Goal: Find specific page/section: Locate a particular part of the current website

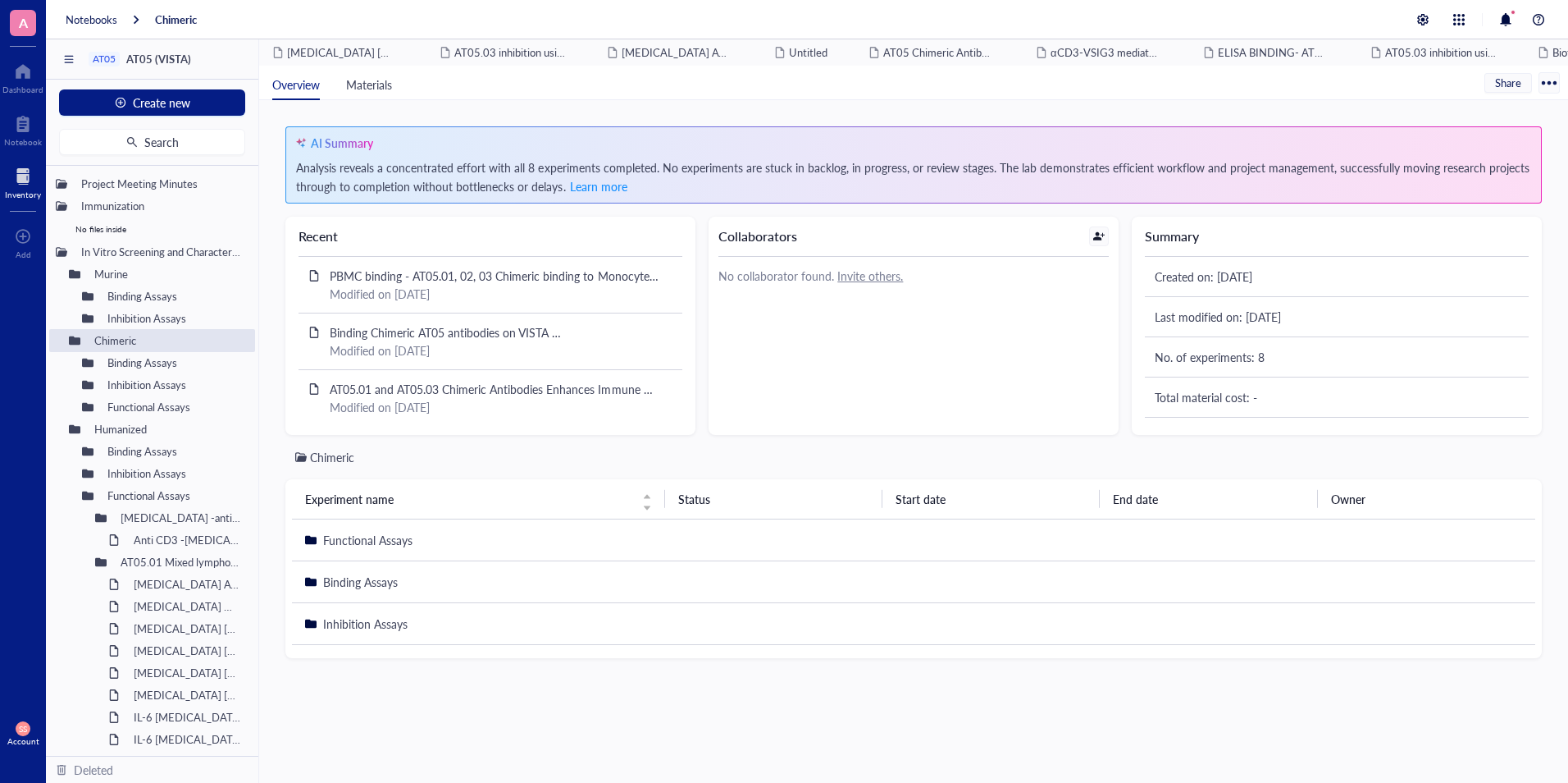
click at [19, 176] on div at bounding box center [22, 176] width 36 height 26
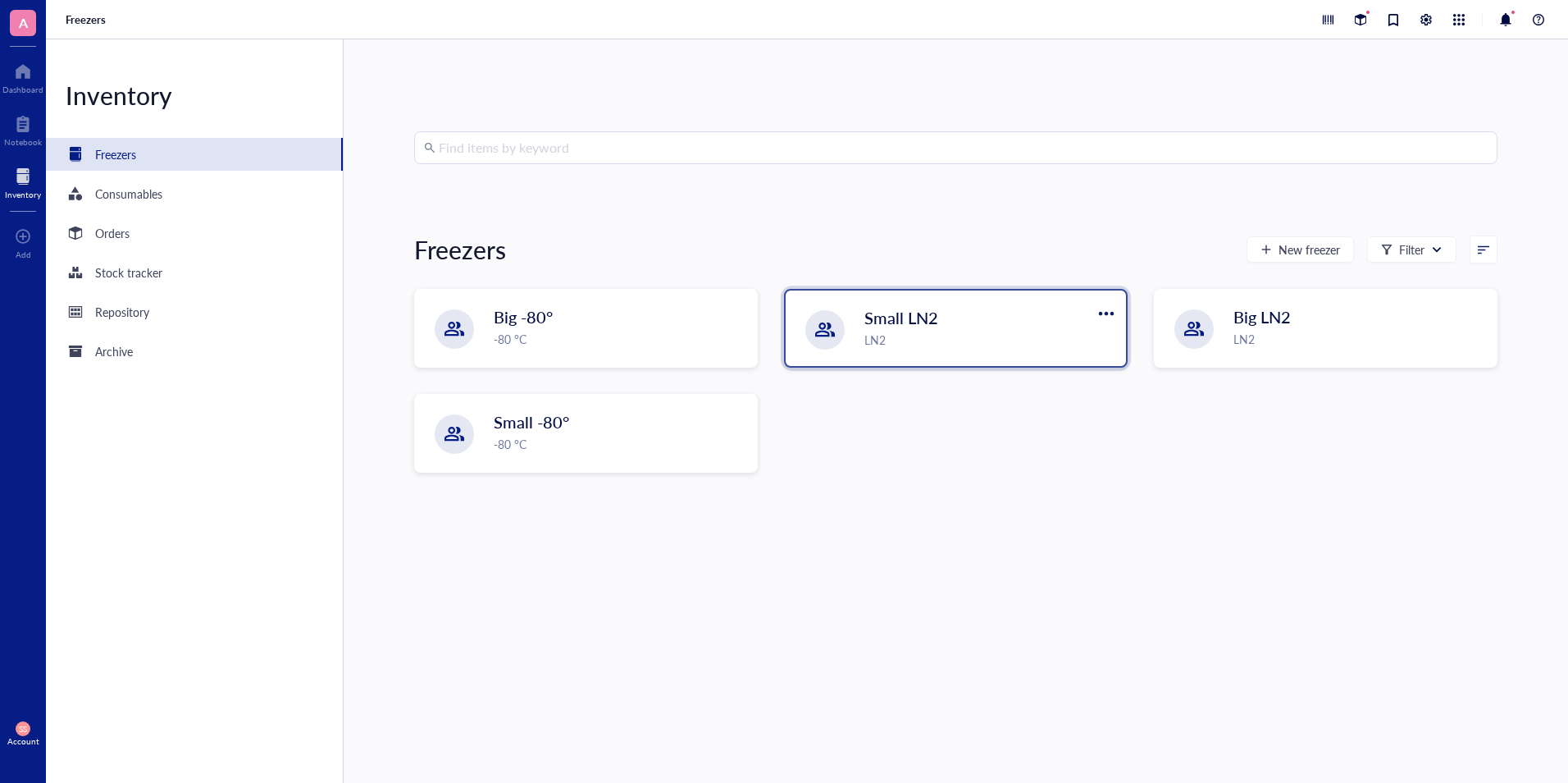
click at [875, 325] on span "Small LN2" at bounding box center [901, 317] width 74 height 23
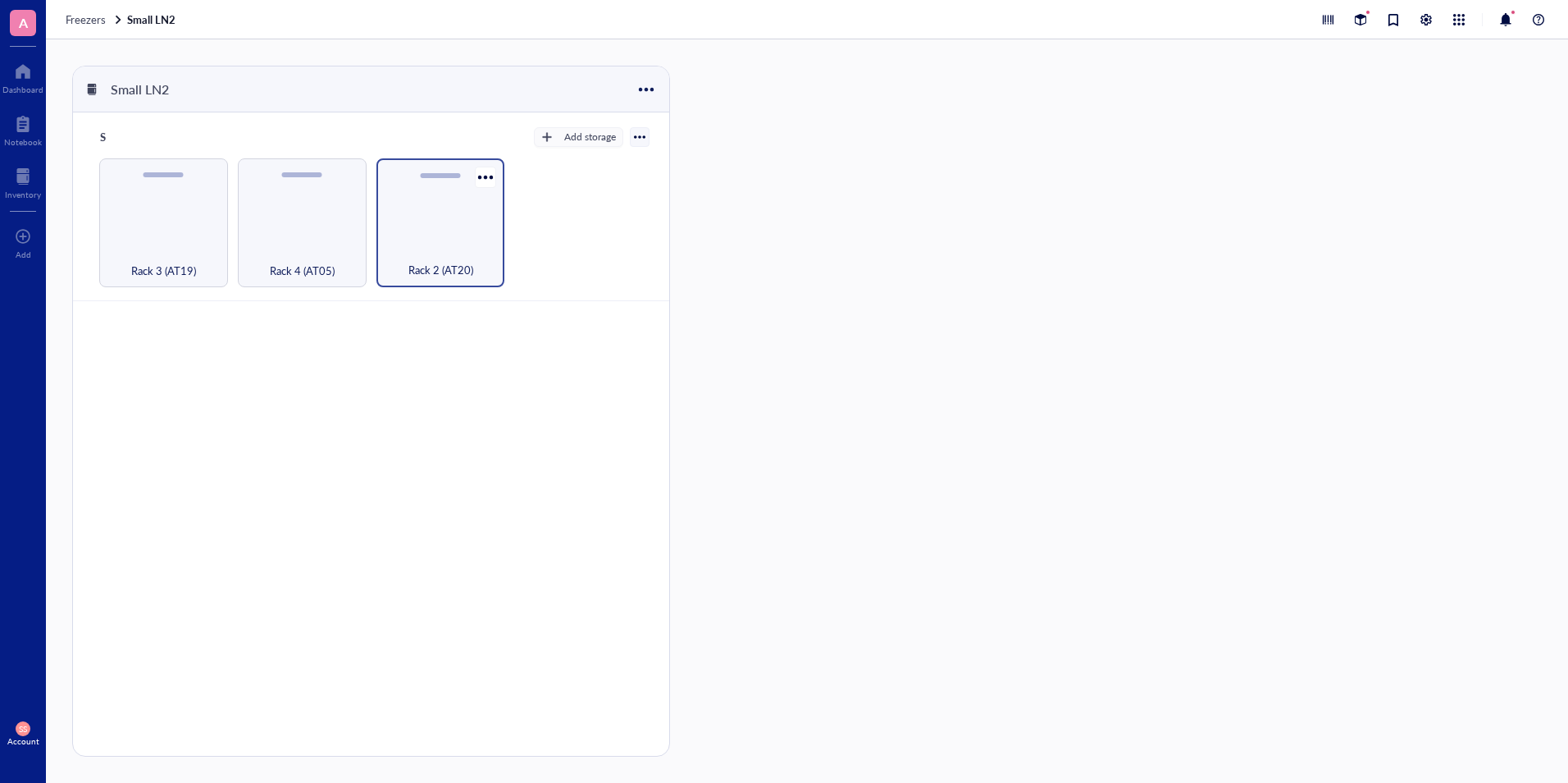
click at [438, 252] on div "Rack 2 (AT20)" at bounding box center [440, 260] width 112 height 36
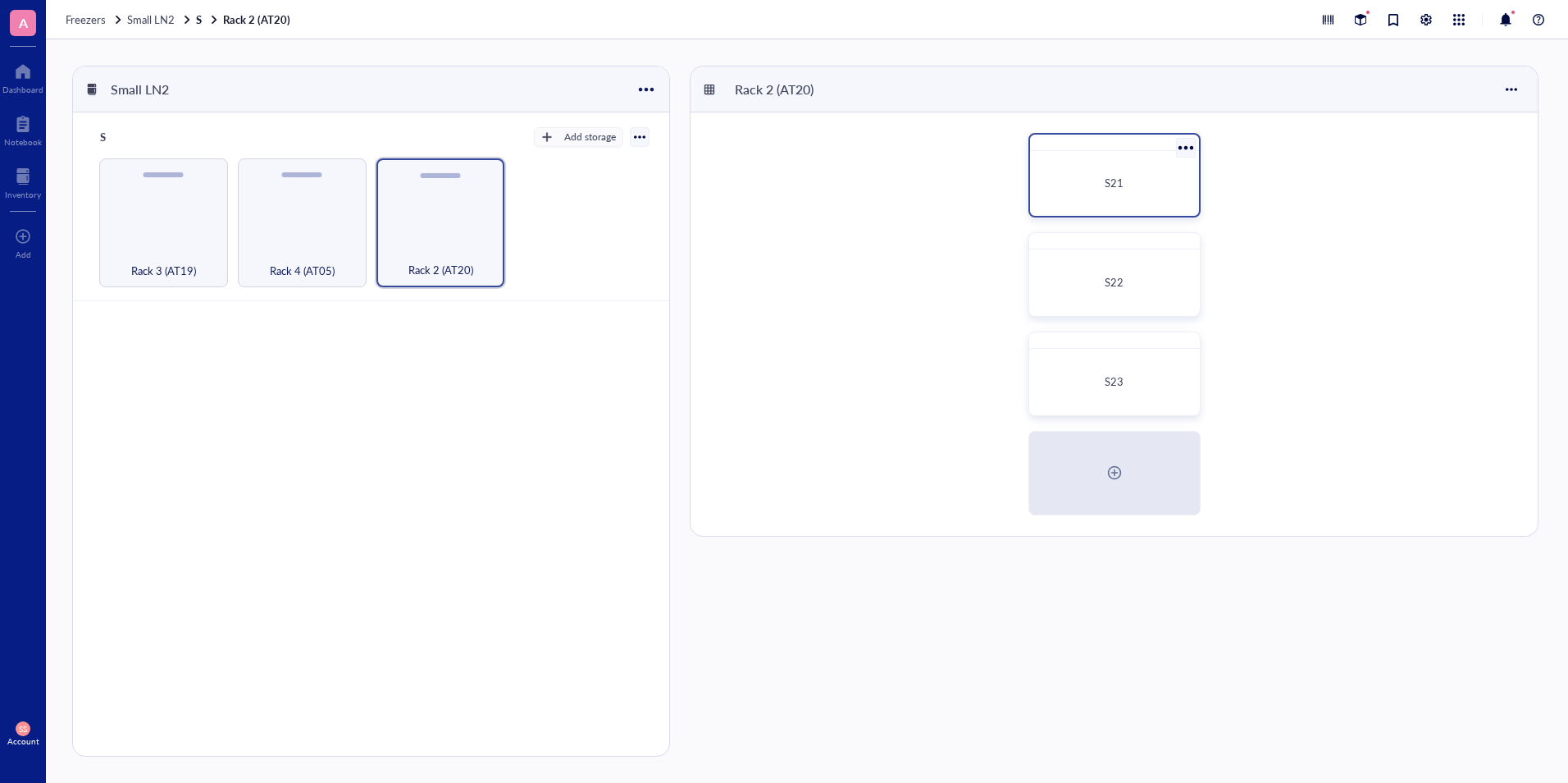
click at [1117, 192] on div "S21" at bounding box center [1115, 183] width 155 height 52
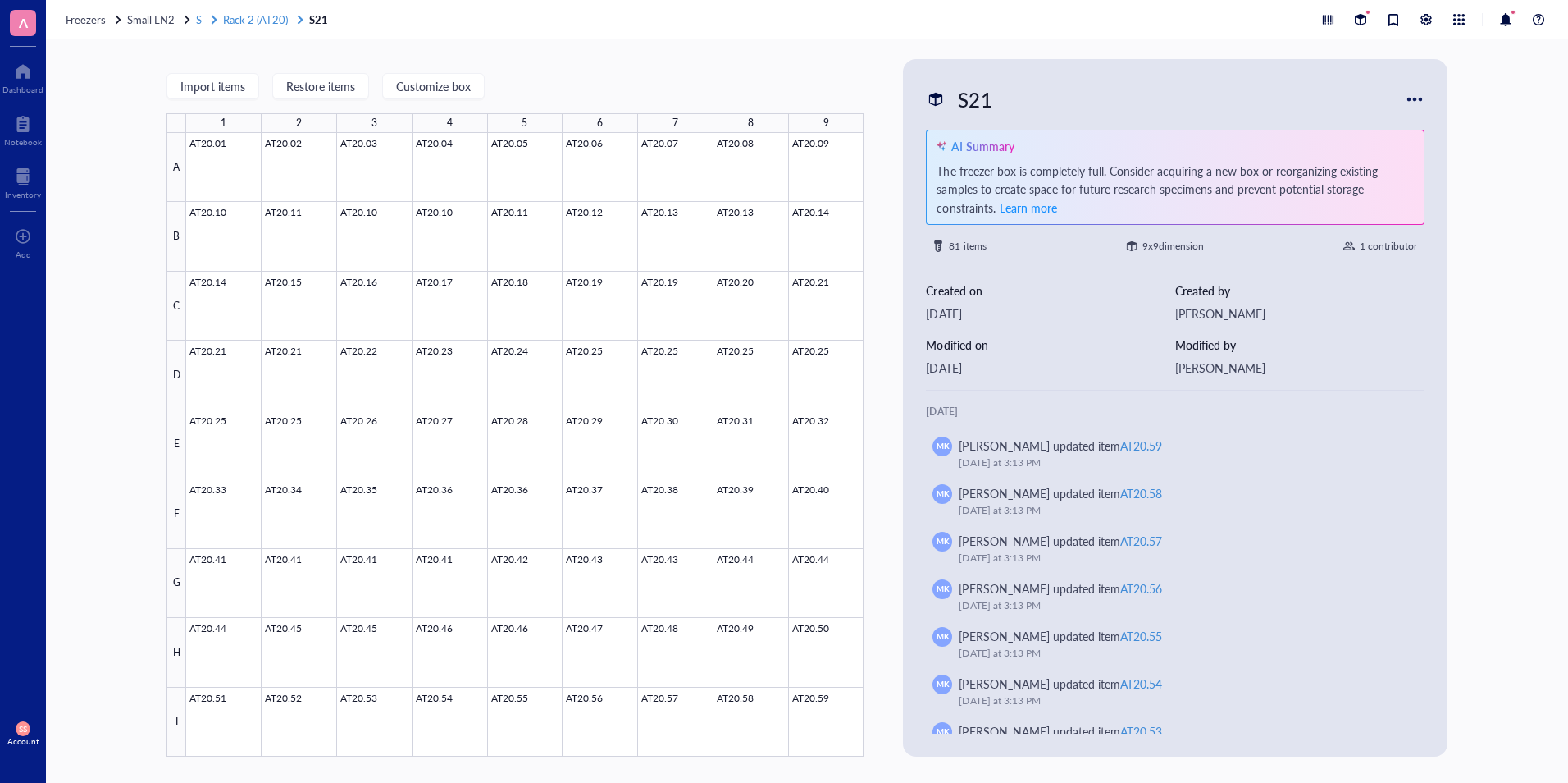
click at [227, 26] on span "Rack 2 (AT20)" at bounding box center [255, 19] width 65 height 16
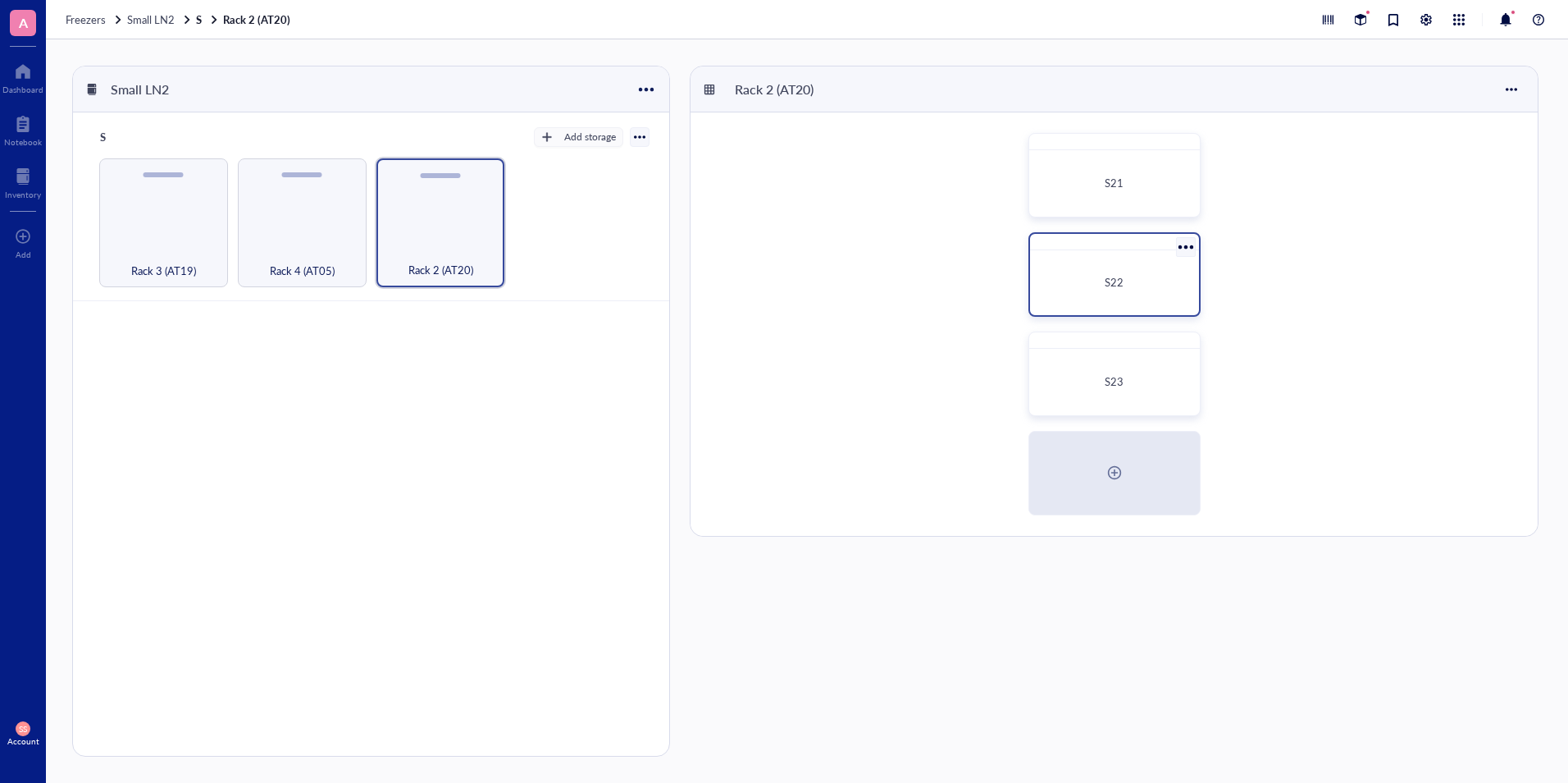
click at [1129, 276] on div "S22" at bounding box center [1115, 282] width 142 height 17
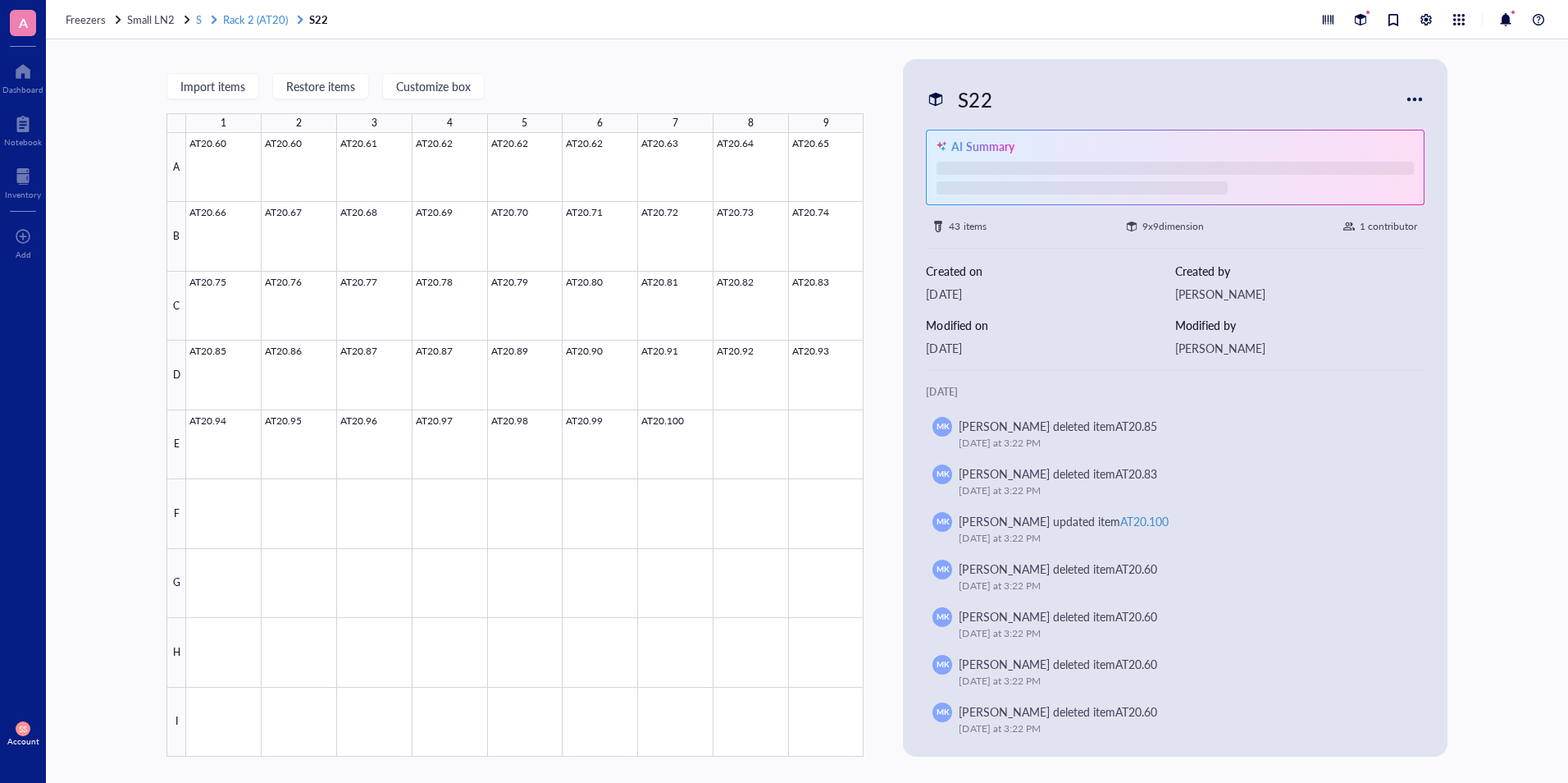
click at [235, 23] on span "Rack 2 (AT20)" at bounding box center [255, 19] width 65 height 16
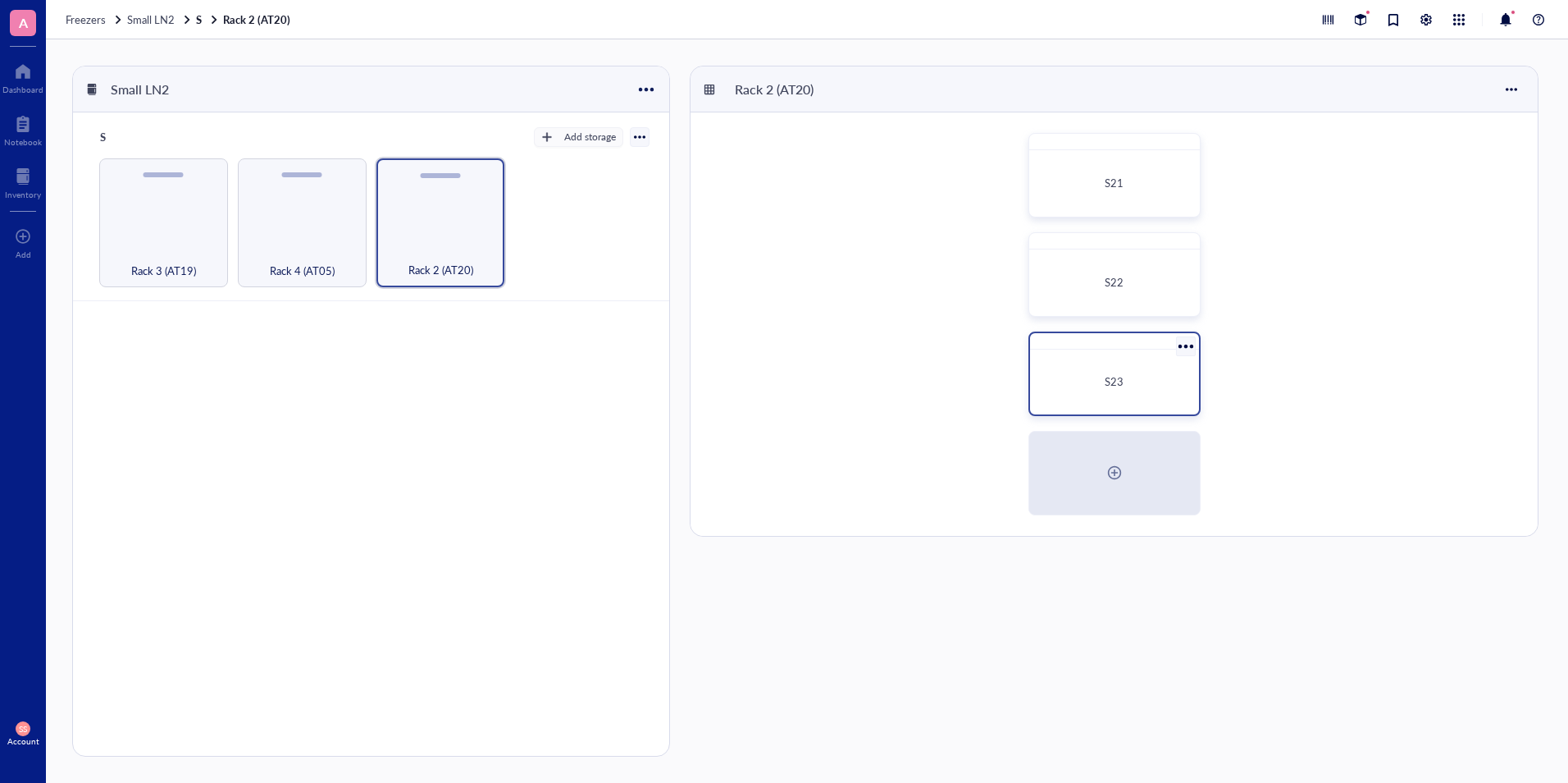
click at [1095, 370] on div "S23" at bounding box center [1115, 382] width 155 height 52
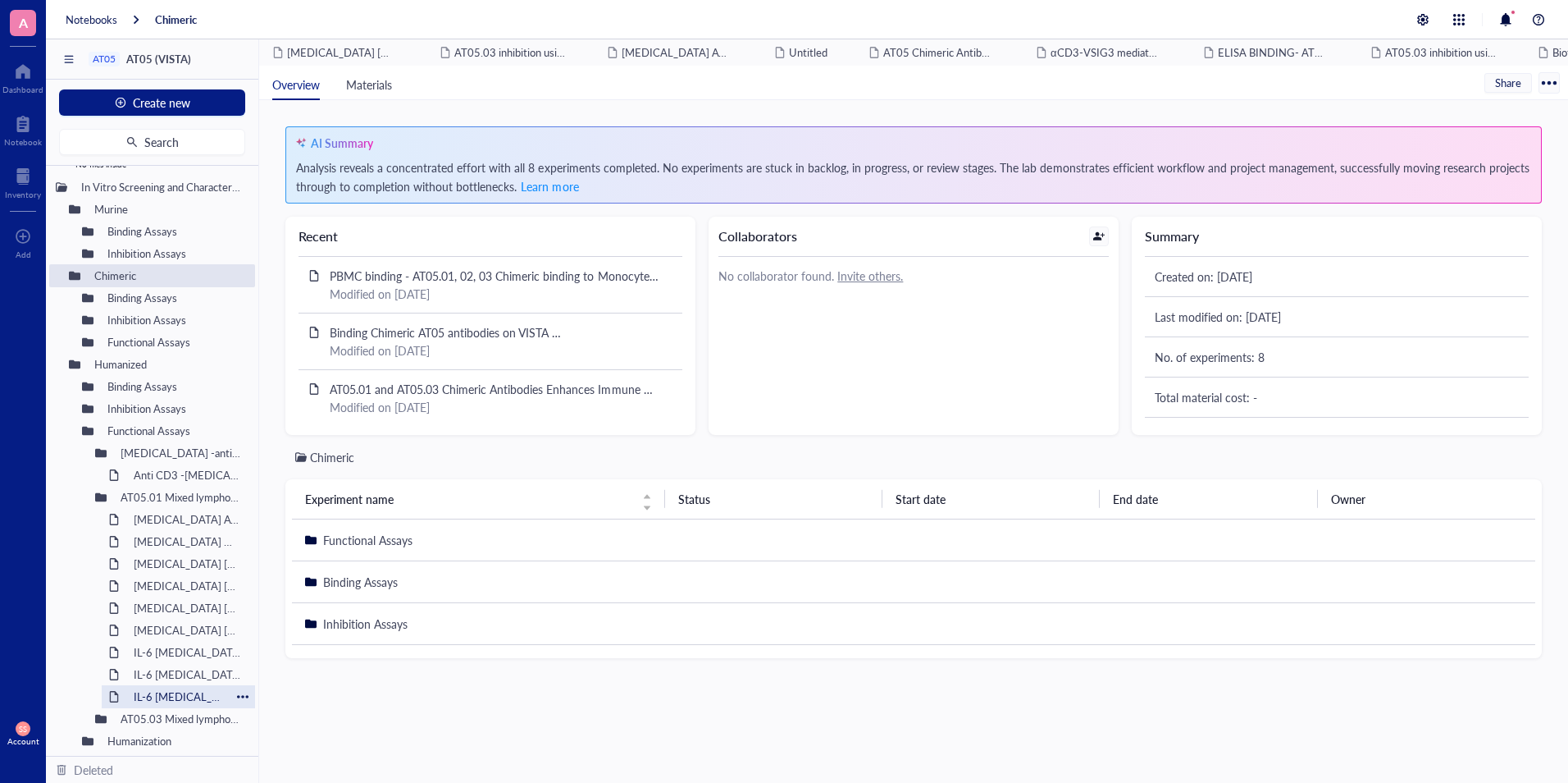
scroll to position [62, 0]
click at [20, 106] on div "Notebook" at bounding box center [23, 129] width 46 height 46
click at [19, 129] on div at bounding box center [22, 124] width 38 height 26
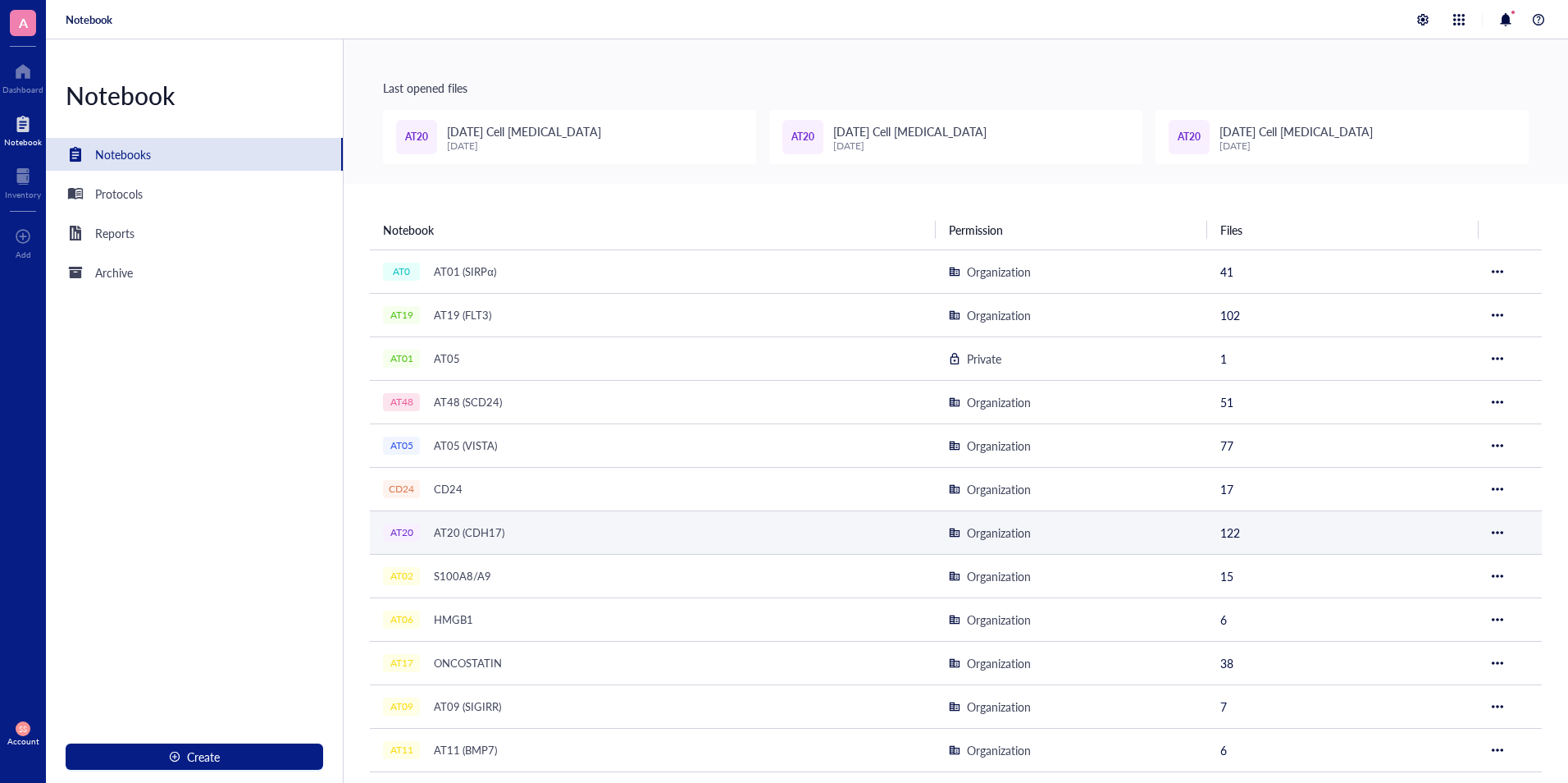
click at [502, 521] on div "AT20 (CDH17)" at bounding box center [469, 532] width 85 height 23
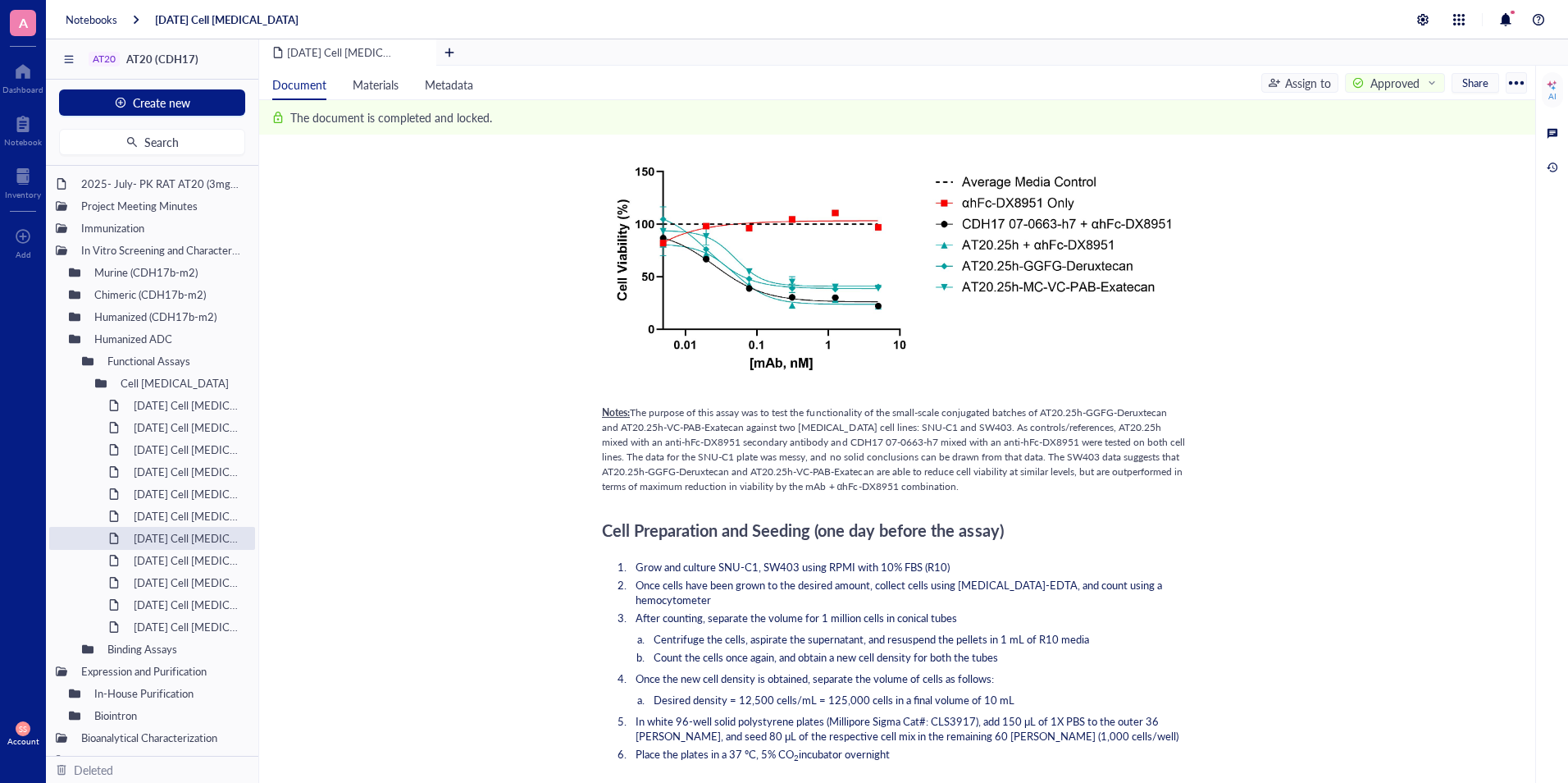
scroll to position [411, 0]
